Goal: Information Seeking & Learning: Learn about a topic

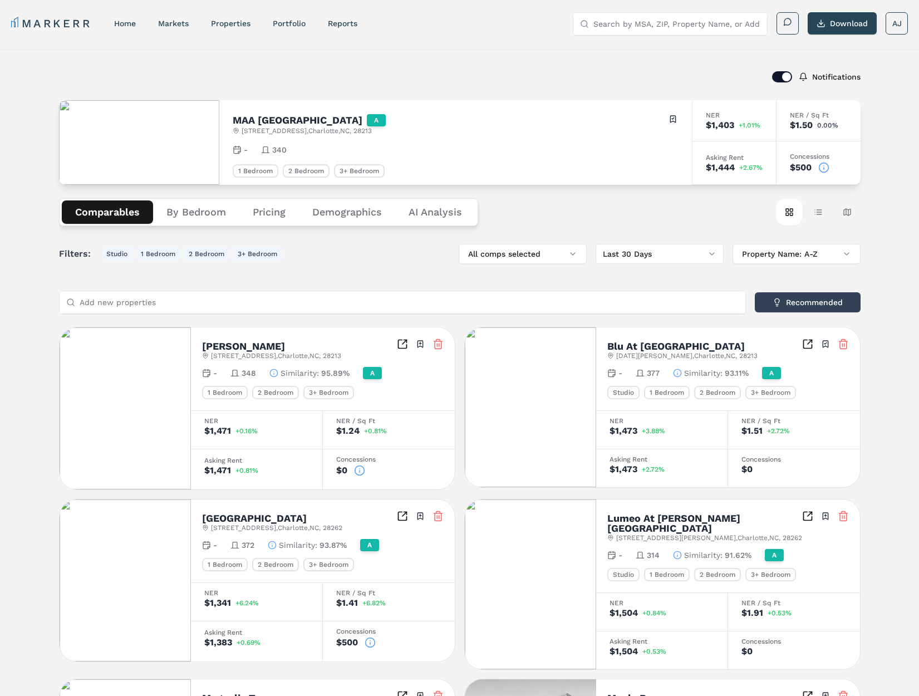
click at [826, 79] on label "Notifications" at bounding box center [836, 77] width 48 height 8
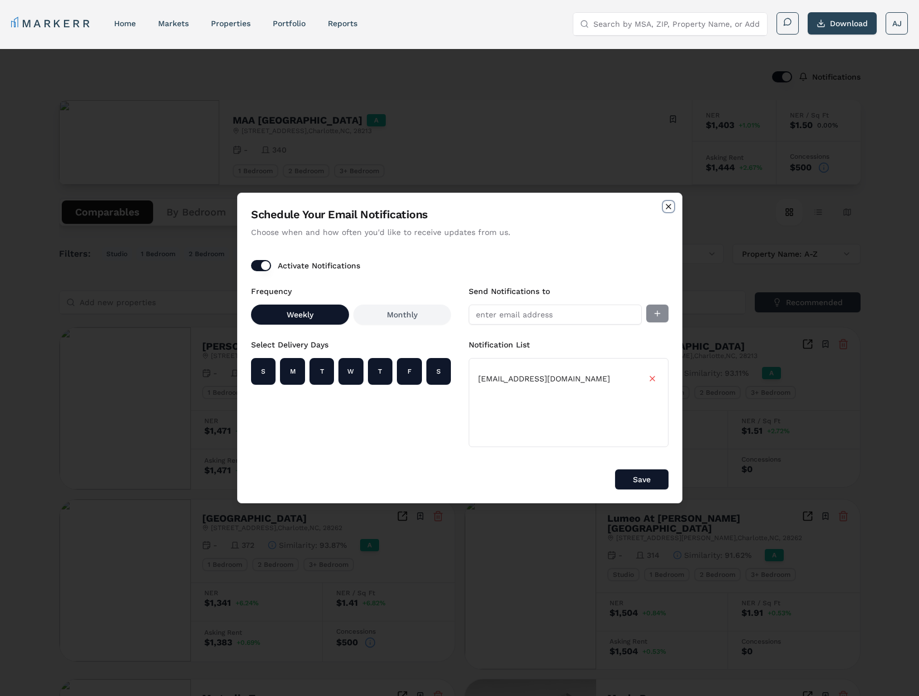
click at [672, 208] on icon "button" at bounding box center [668, 206] width 9 height 9
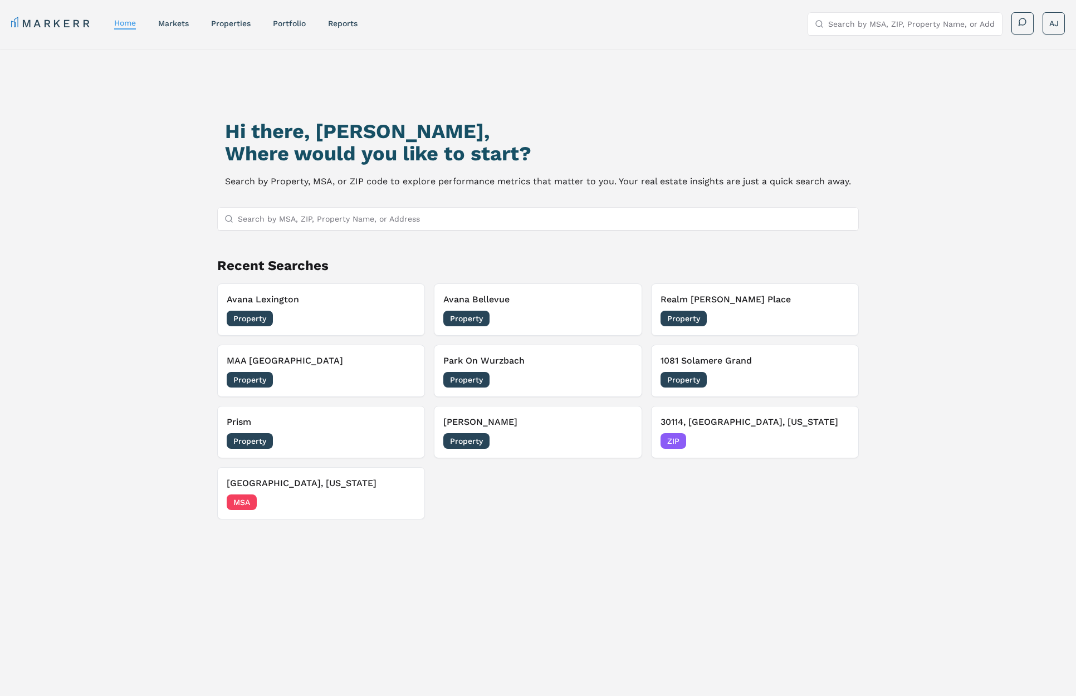
click at [398, 219] on input "Search by MSA, ZIP, Property Name, or Address" at bounding box center [545, 219] width 614 height 22
paste input "Avana Lexington"
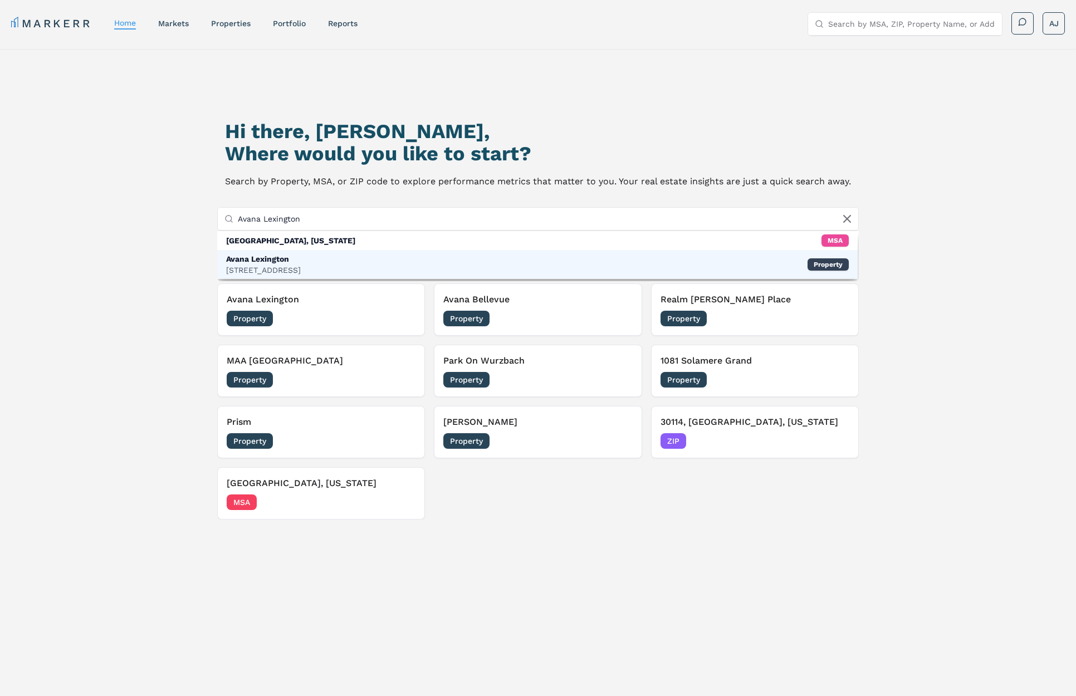
type input "Avana Lexington"
click at [354, 256] on div "Avana Lexington 510 Old Hickory Blvd, Nashville Property" at bounding box center [537, 264] width 640 height 29
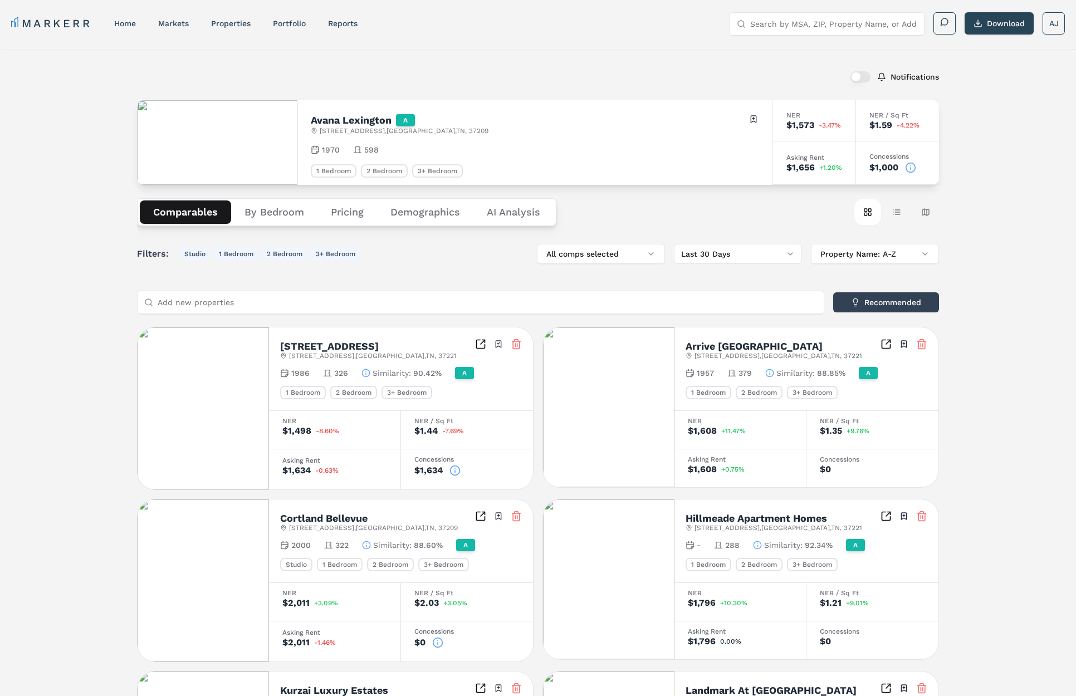
click at [758, 166] on div "1 Bedroom 2 Bedroom 3+ Bedroom" at bounding box center [535, 170] width 448 height 13
click at [913, 165] on icon at bounding box center [910, 167] width 11 height 11
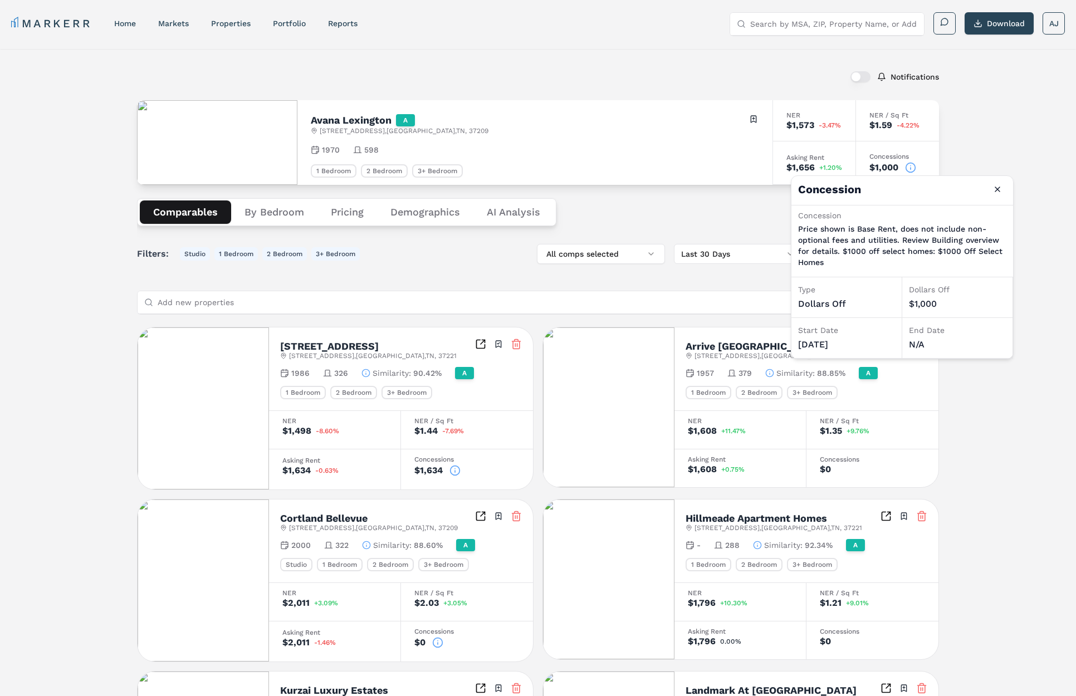
drag, startPoint x: 848, startPoint y: 346, endPoint x: 804, endPoint y: 351, distance: 44.8
click at [796, 348] on div "Start Date 08/11/2025" at bounding box center [846, 338] width 111 height 41
click at [997, 190] on button "Close" at bounding box center [997, 189] width 18 height 18
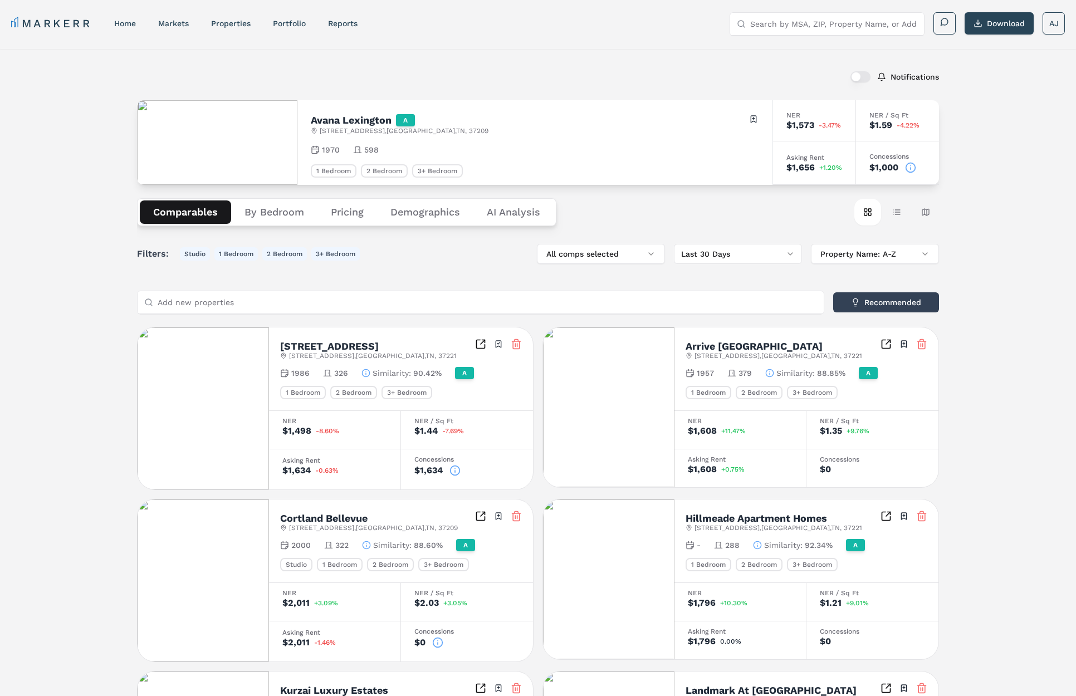
scroll to position [1, 0]
click at [356, 125] on h2 "Avana Lexington" at bounding box center [351, 120] width 81 height 10
click at [357, 125] on h2 "Avana Lexington" at bounding box center [351, 120] width 81 height 10
copy h2 "Avana Lexington"
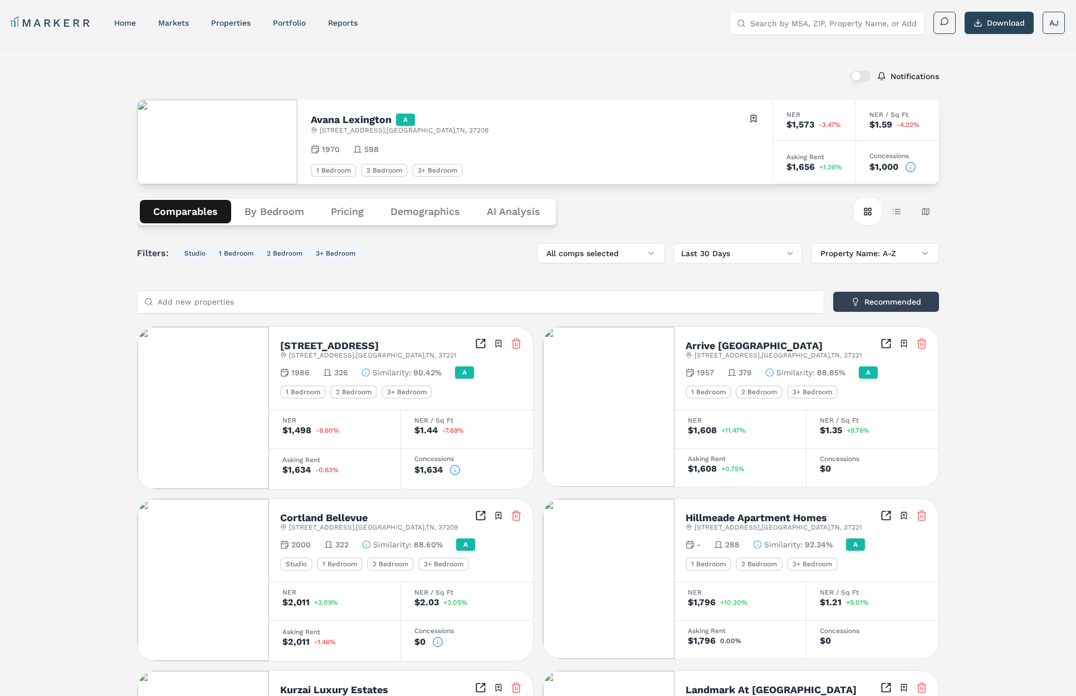
click at [912, 168] on icon at bounding box center [910, 166] width 11 height 11
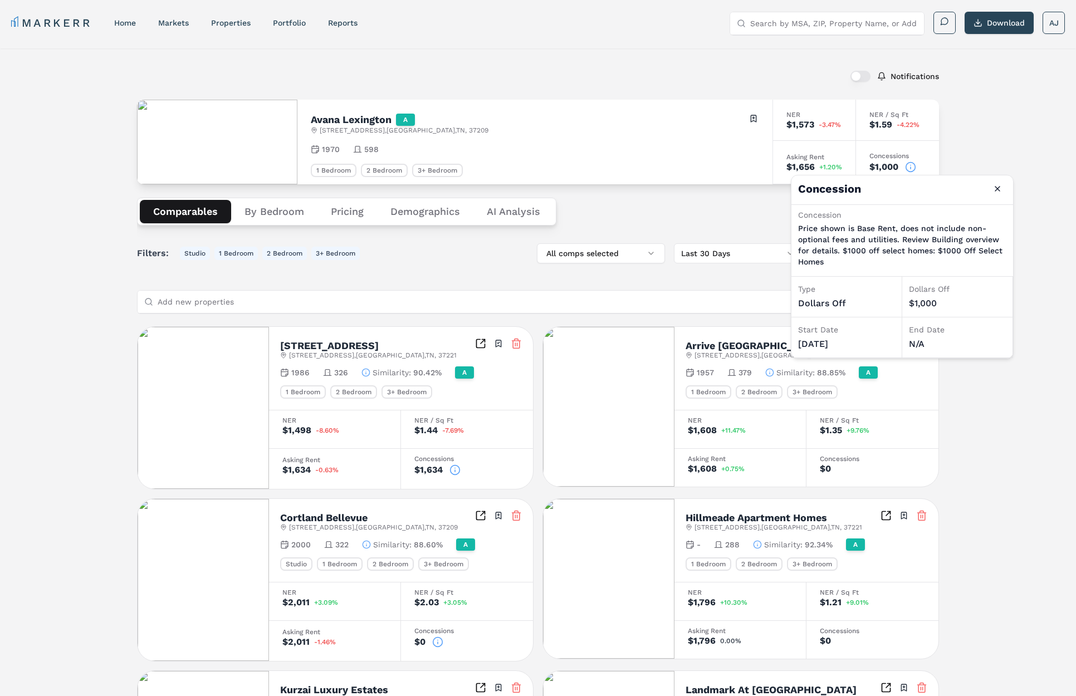
click at [824, 23] on input "Search by MSA, ZIP, Property Name, or Address" at bounding box center [833, 23] width 167 height 22
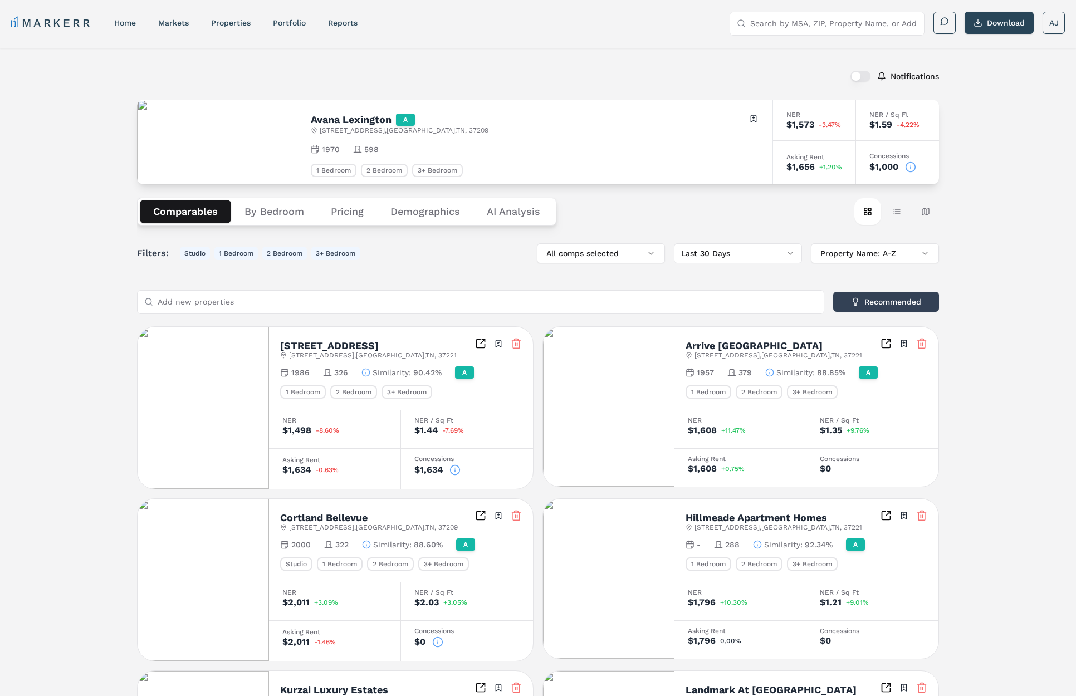
paste input "Cortland Belgate"
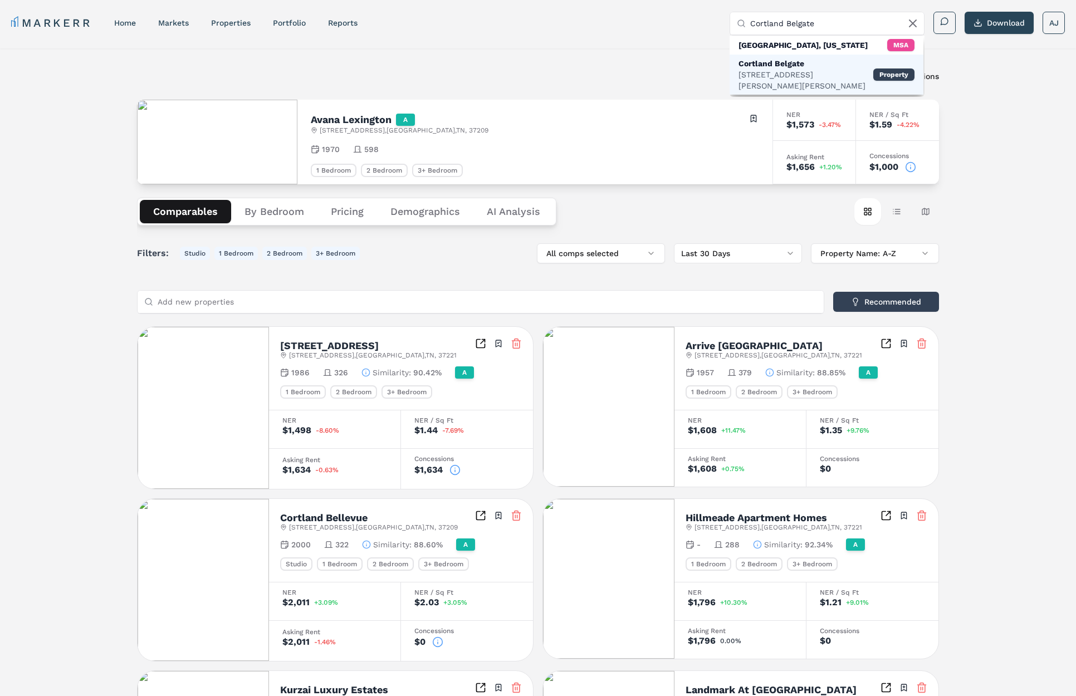
type input "Cortland Belgate"
click at [781, 66] on div "Cortland Belgate" at bounding box center [805, 63] width 135 height 11
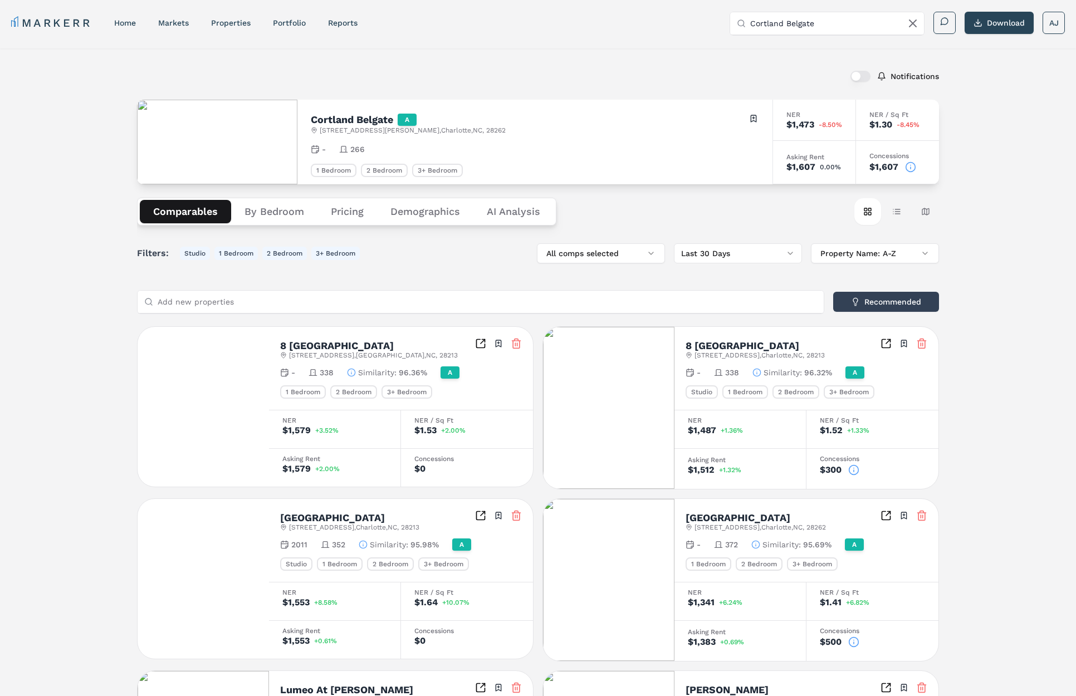
click at [910, 168] on icon at bounding box center [910, 168] width 0 height 2
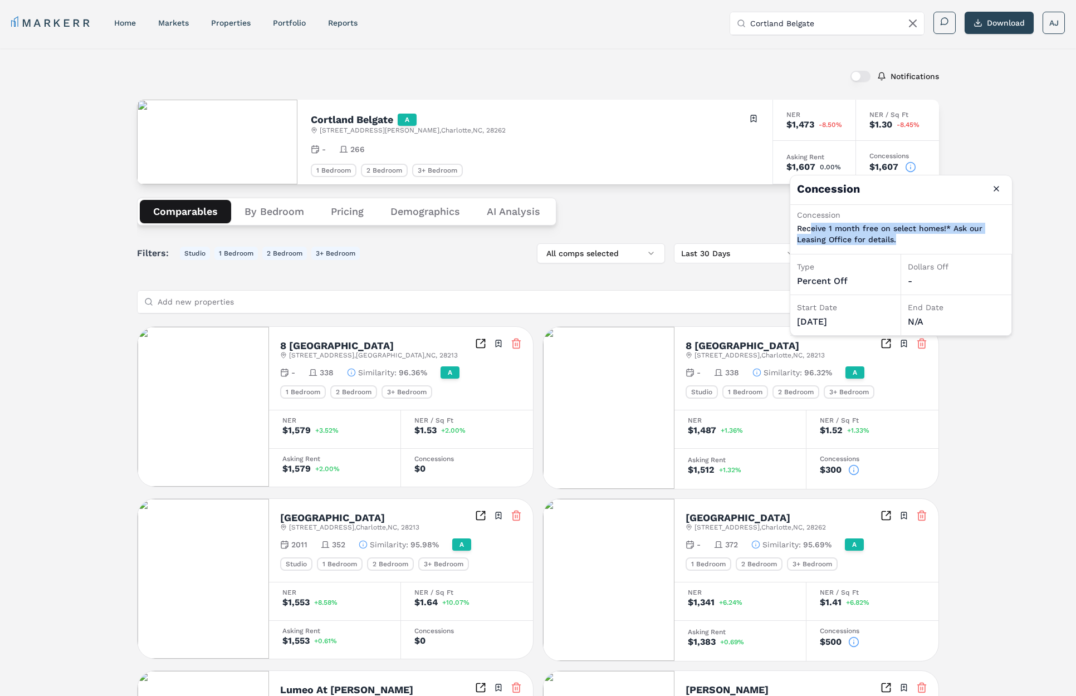
drag, startPoint x: 902, startPoint y: 240, endPoint x: 829, endPoint y: 233, distance: 73.3
click at [815, 233] on p "Receive 1 month free on select homes!* Ask our Leasing Office for details." at bounding box center [901, 234] width 208 height 22
click at [805, 314] on div "Start Date 08/12/2025" at bounding box center [845, 315] width 111 height 41
click at [806, 314] on div "Start Date 08/12/2025" at bounding box center [845, 315] width 111 height 41
drag, startPoint x: 806, startPoint y: 314, endPoint x: 815, endPoint y: 312, distance: 9.1
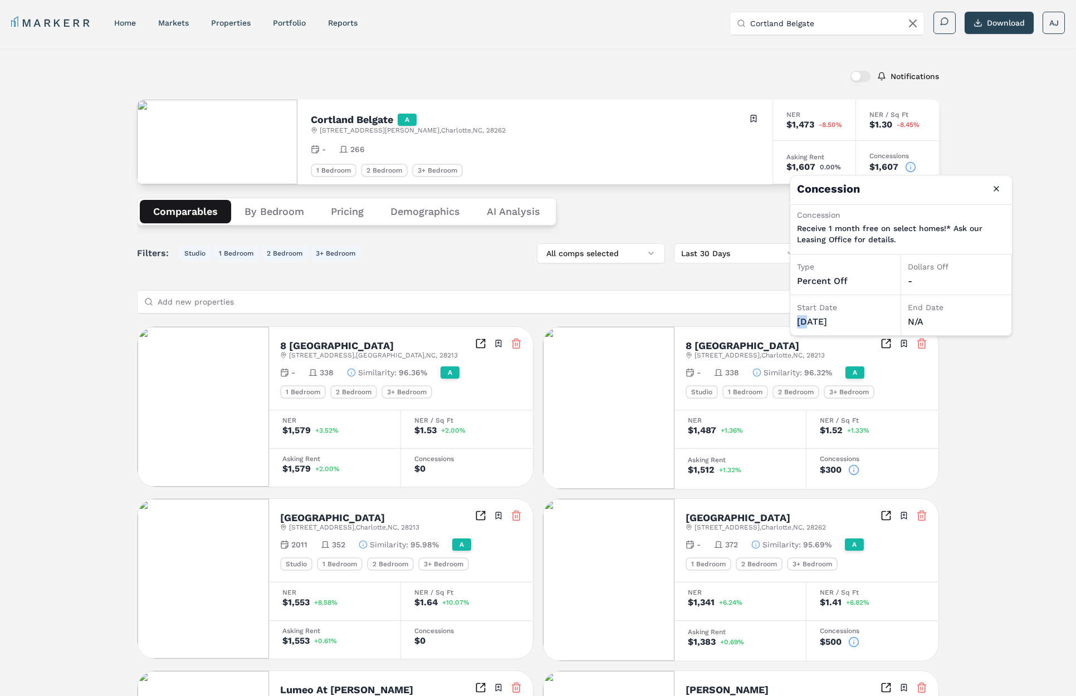
click at [809, 313] on div "Start Date 08/12/2025" at bounding box center [845, 315] width 111 height 41
click at [342, 115] on h2 "Cortland Belgate" at bounding box center [352, 120] width 82 height 10
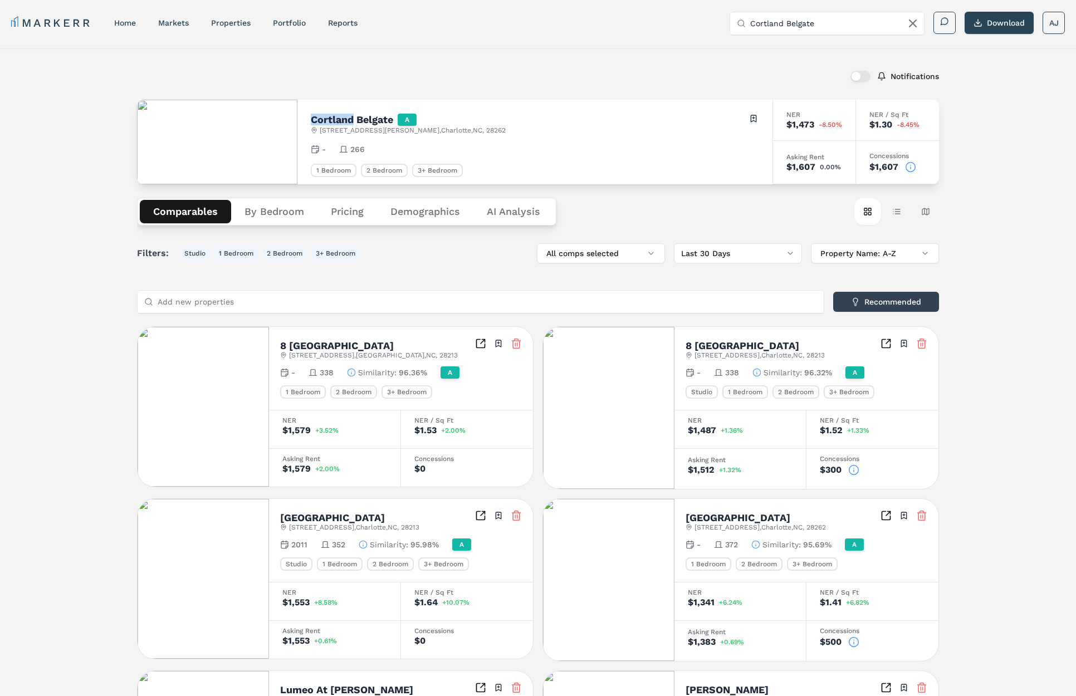
drag, startPoint x: 342, startPoint y: 116, endPoint x: 366, endPoint y: 119, distance: 24.7
click at [342, 116] on h2 "Cortland Belgate" at bounding box center [352, 120] width 82 height 10
drag, startPoint x: 378, startPoint y: 119, endPoint x: 404, endPoint y: 124, distance: 26.6
click at [379, 120] on h2 "Cortland Belgate" at bounding box center [352, 120] width 82 height 10
copy h2 "Cortland Belgate"
